Goal: Information Seeking & Learning: Learn about a topic

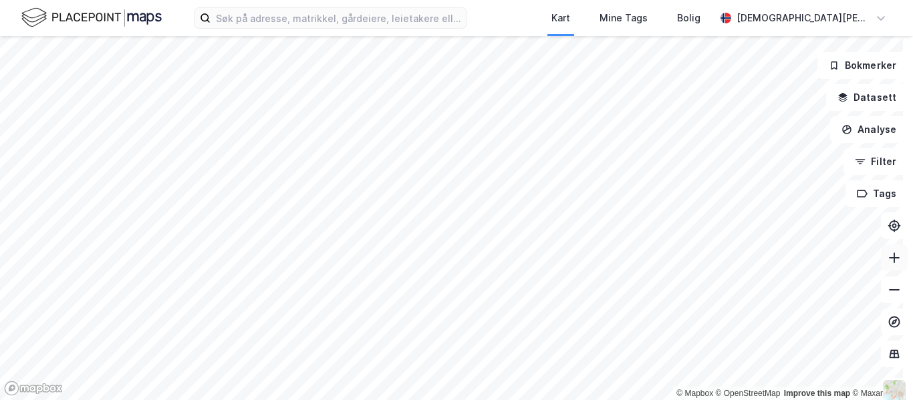
click at [887, 253] on icon at bounding box center [893, 257] width 13 height 13
click at [510, 400] on html "Kart Mine Tags Bolig [PERSON_NAME] © Mapbox © OpenStreetMap Improve this map © …" at bounding box center [456, 200] width 913 height 400
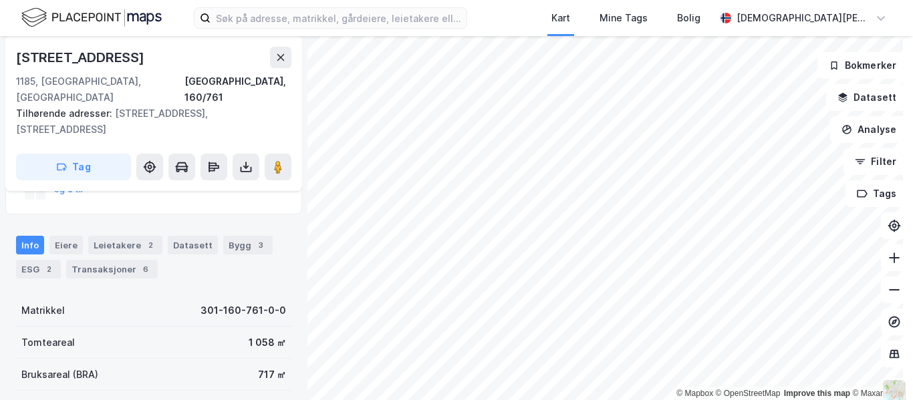
scroll to position [148, 0]
click at [122, 261] on div "Transaksjoner 6" at bounding box center [112, 270] width 92 height 19
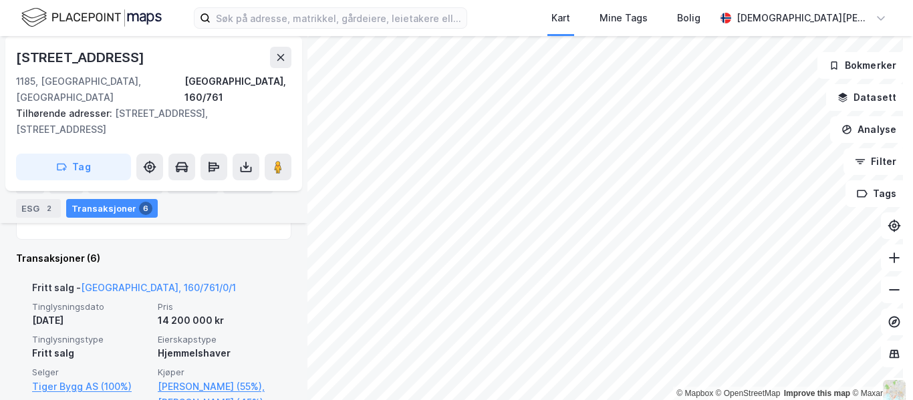
scroll to position [402, 0]
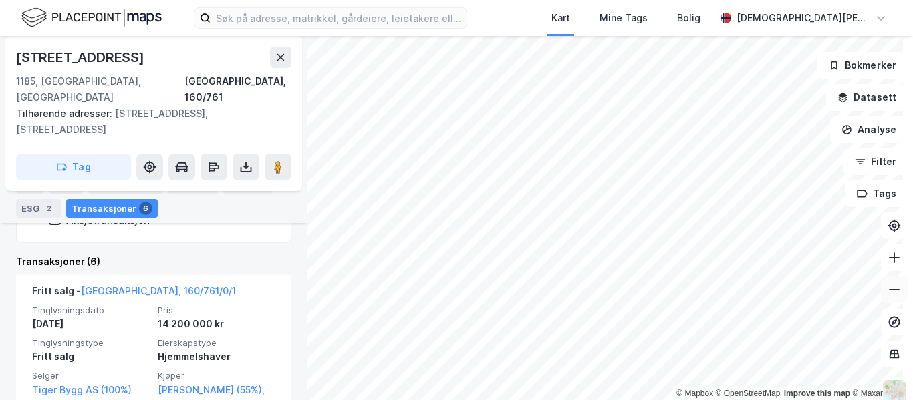
drag, startPoint x: 896, startPoint y: 285, endPoint x: 891, endPoint y: 291, distance: 8.0
click at [896, 289] on button at bounding box center [894, 290] width 27 height 27
click at [887, 291] on icon at bounding box center [893, 289] width 13 height 13
click at [886, 267] on button at bounding box center [894, 258] width 27 height 27
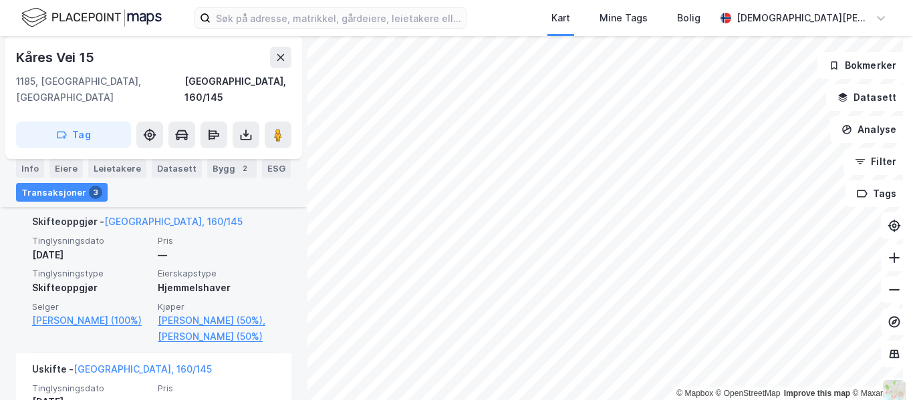
scroll to position [387, 0]
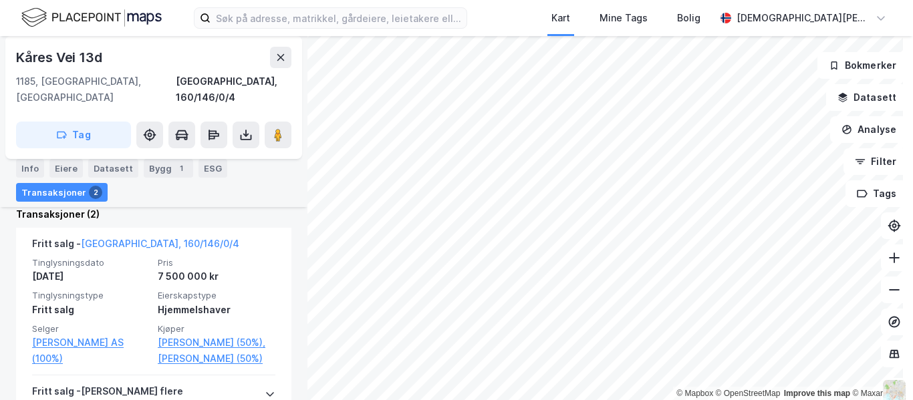
scroll to position [417, 0]
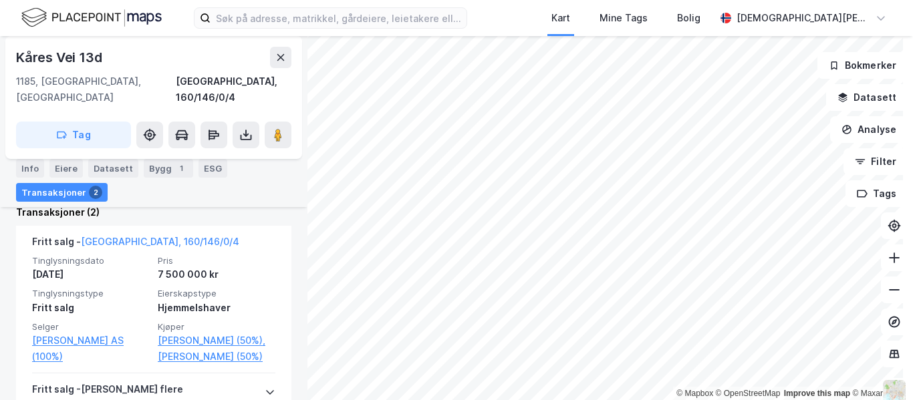
click at [700, 400] on html "Kart Mine Tags Bolig [PERSON_NAME] © Mapbox © OpenStreetMap Improve this map © …" at bounding box center [456, 200] width 913 height 400
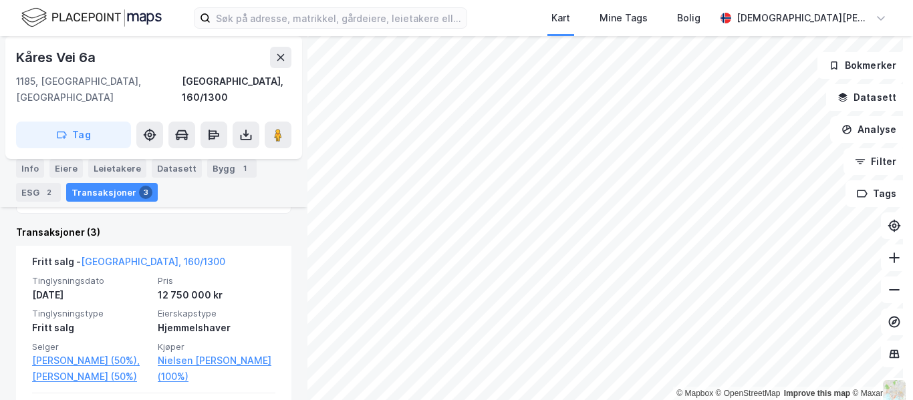
scroll to position [303, 0]
